Goal: Task Accomplishment & Management: Manage account settings

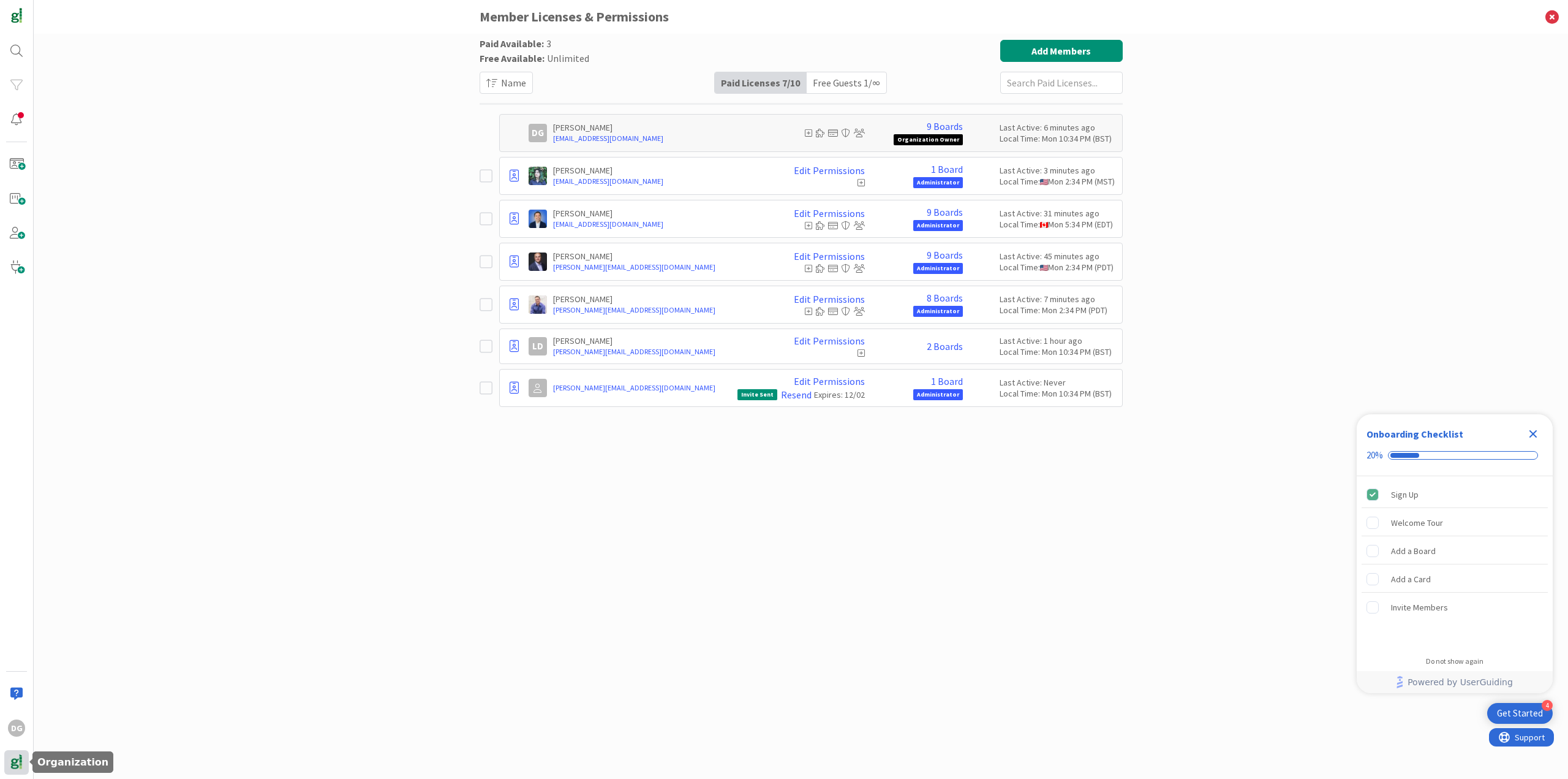
click at [21, 759] on img at bounding box center [17, 762] width 17 height 17
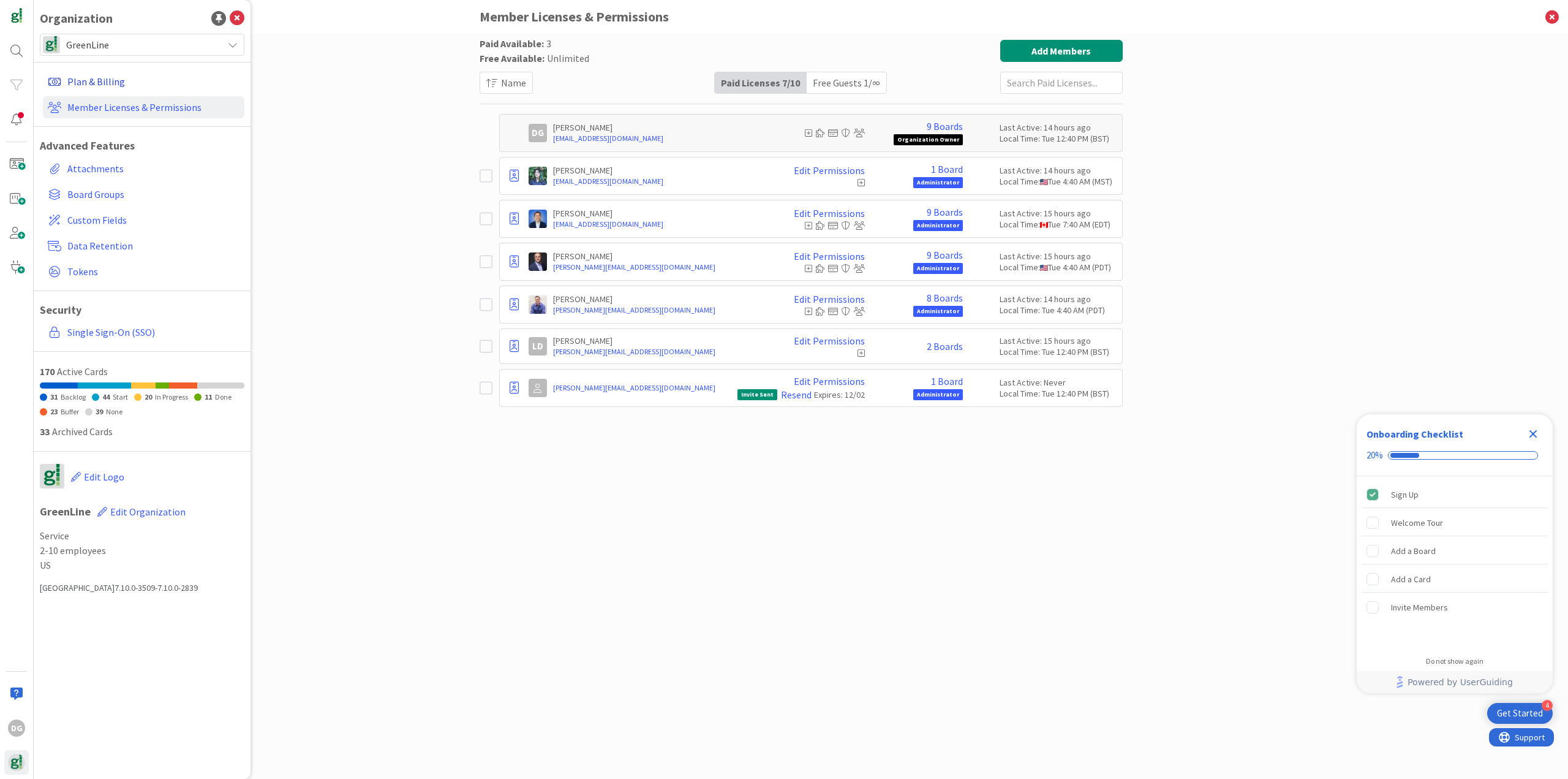
click at [104, 80] on link "Plan & Billing" at bounding box center [143, 81] width 202 height 22
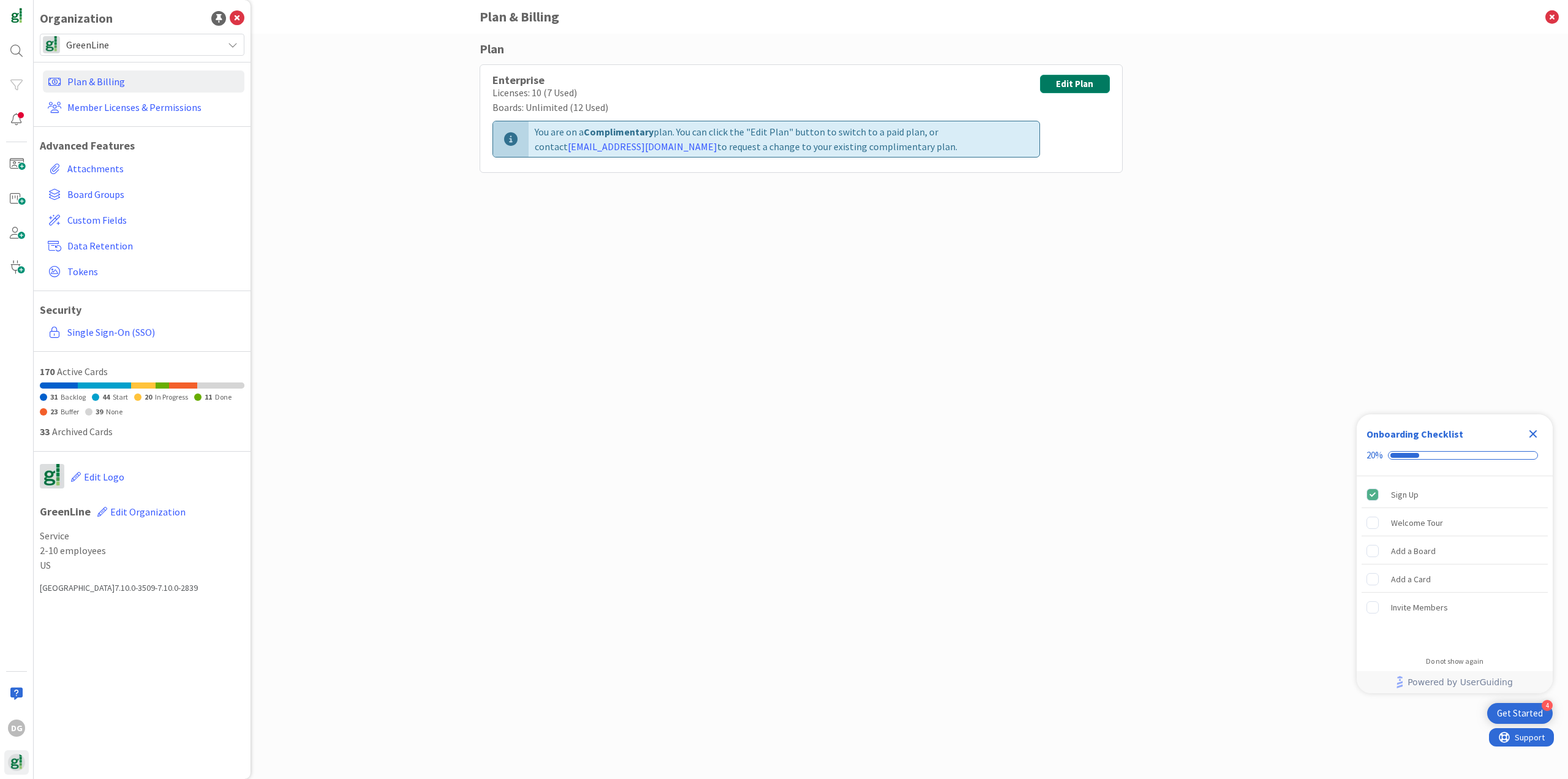
click at [1079, 78] on button "Edit Plan" at bounding box center [1074, 84] width 69 height 18
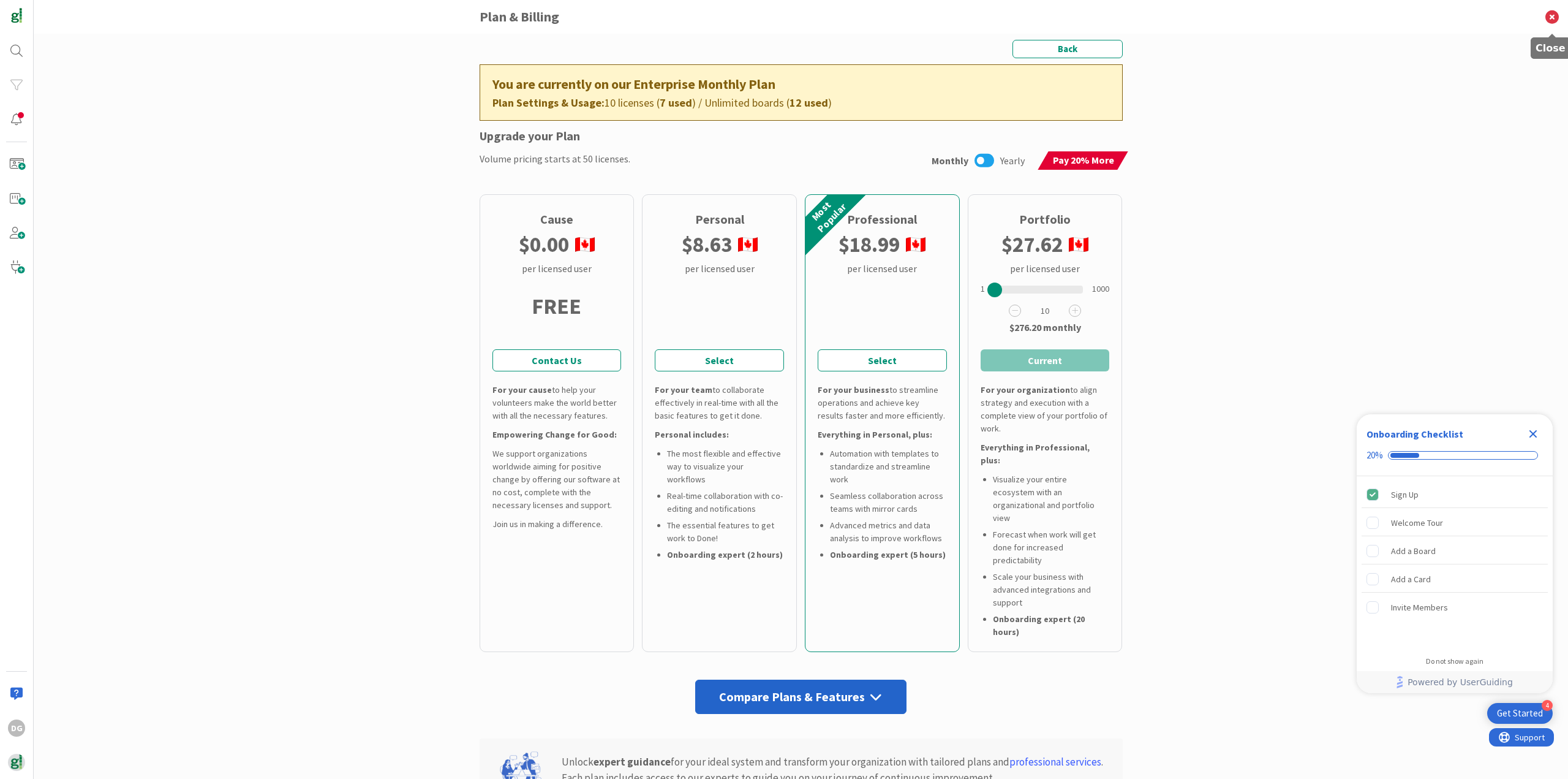
click at [1553, 14] on icon at bounding box center [1552, 17] width 32 height 34
